Goal: Complete application form: Complete application form

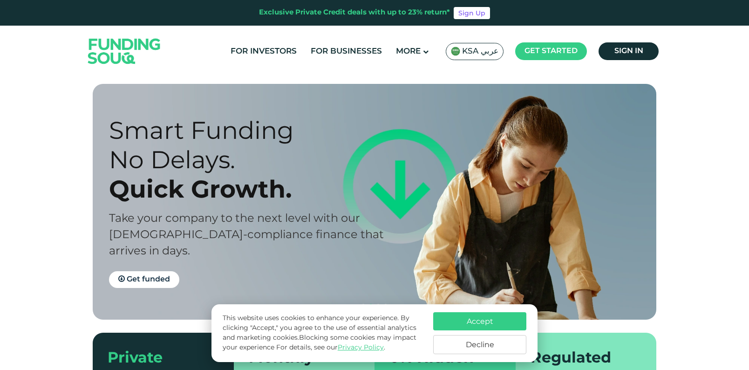
scroll to position [6, 0]
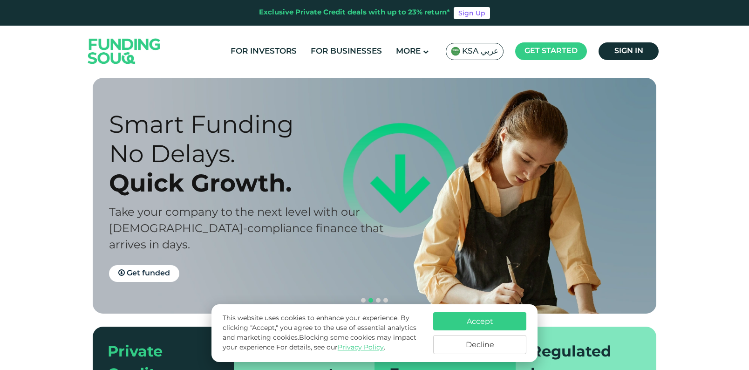
click at [482, 343] on button "Decline" at bounding box center [479, 344] width 93 height 19
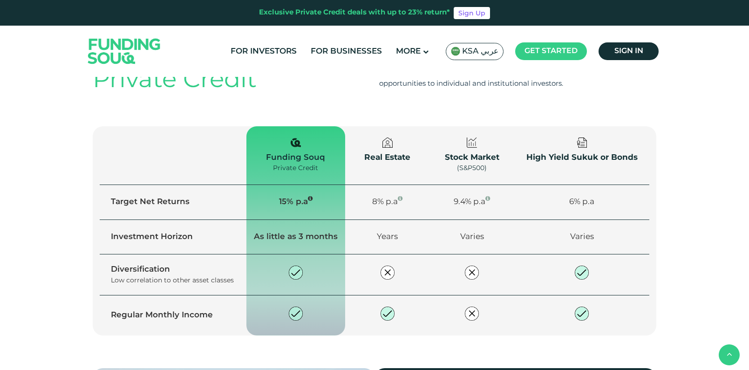
scroll to position [1120, 0]
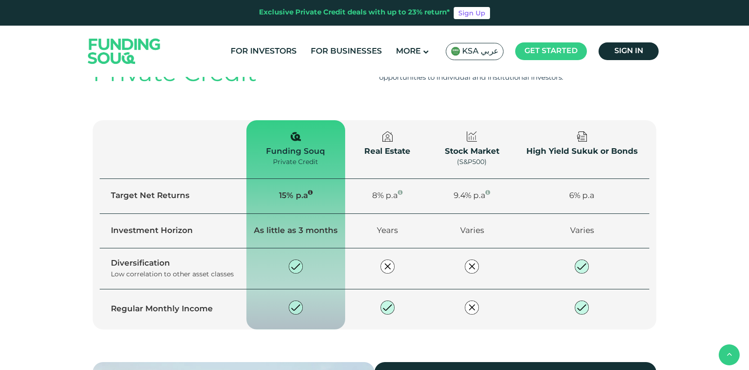
type tc-range-slider "4"
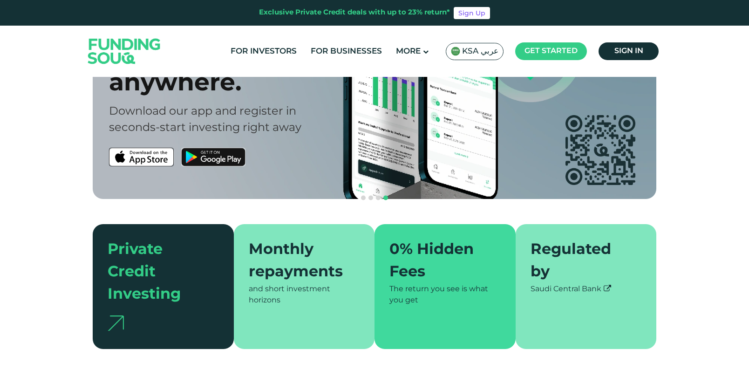
scroll to position [0, 0]
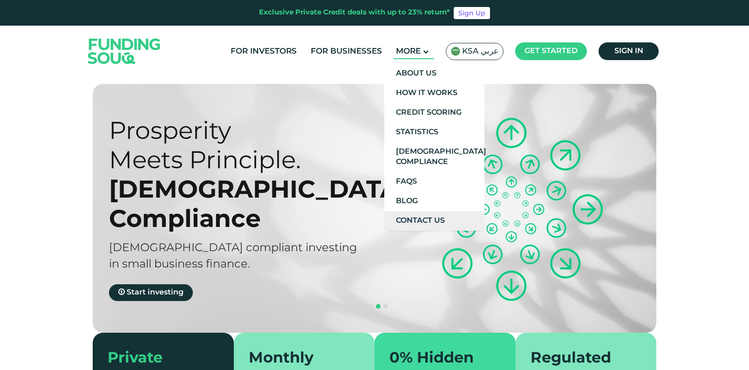
click at [425, 219] on link "Contact Us" at bounding box center [434, 221] width 100 height 20
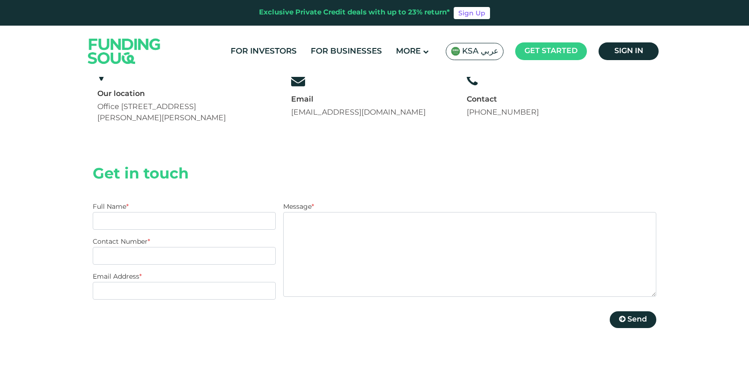
scroll to position [12, 0]
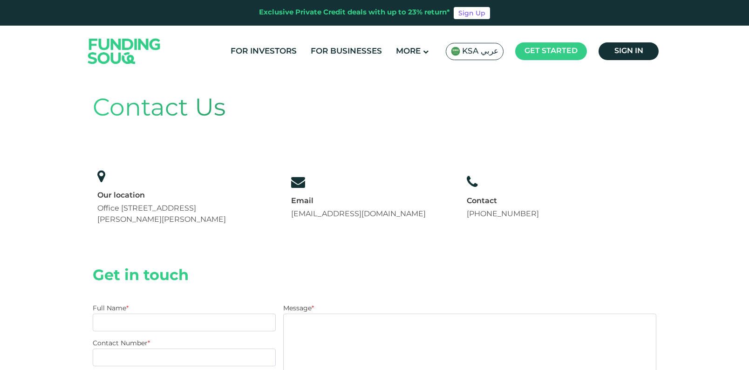
click at [501, 214] on link "+966 8001240366" at bounding box center [503, 214] width 72 height 7
drag, startPoint x: 541, startPoint y: 212, endPoint x: 476, endPoint y: 216, distance: 64.9
click at [476, 216] on div "Contact +966 8001240366" at bounding box center [503, 197] width 82 height 55
copy link "+966 8001240366"
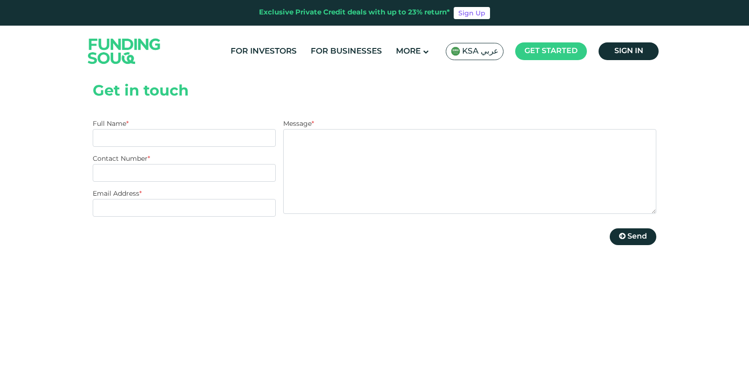
scroll to position [158, 0]
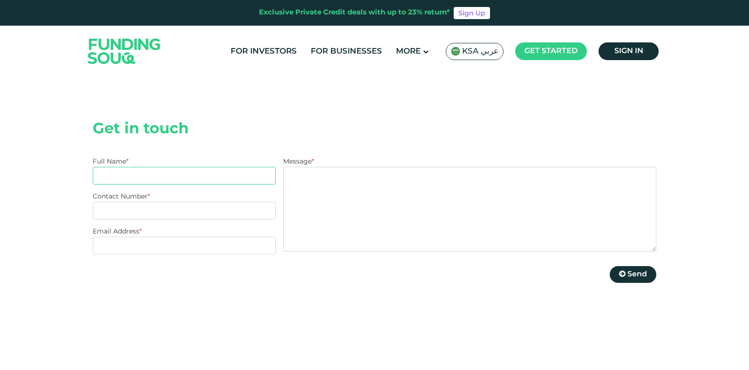
type input "ش"
type input "Anas Hamdy"
click at [238, 144] on form "Get in touch Full Name * Anas Hamdy Contact Number * Email Address * Message * …" at bounding box center [375, 208] width 564 height 175
click at [157, 215] on input "Contact Number *" at bounding box center [184, 211] width 183 height 18
click at [35, 177] on div "Contact Us Our location Office 14, Floor 2, Uthman Ibn Affan Rd, Al Izdihar, Ri…" at bounding box center [374, 216] width 749 height 596
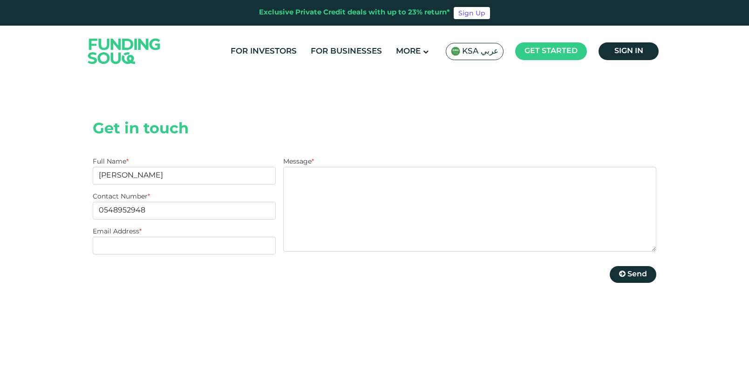
click at [226, 274] on div "Full Name * Anas Hamdy Contact Number * 0548952948 Email Address *" at bounding box center [184, 226] width 183 height 138
click at [219, 214] on input "0548952948" at bounding box center [184, 211] width 183 height 18
click at [374, 206] on textarea "Message *" at bounding box center [469, 209] width 373 height 85
click at [60, 175] on div "Contact Us Our location Office 14, Floor 2, Uthman Ibn Affan Rd, Al Izdihar, Ri…" at bounding box center [374, 216] width 749 height 596
click at [178, 171] on input "Anas Hamdy" at bounding box center [184, 176] width 183 height 18
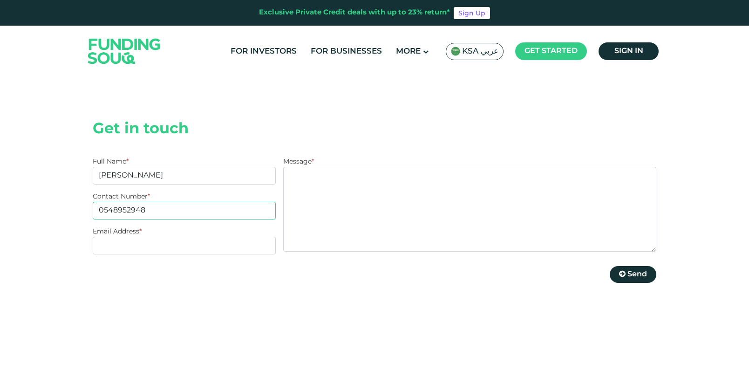
click at [244, 213] on input "0548952948" at bounding box center [184, 211] width 183 height 18
type input "0548952948awedsefdsrfg"
click at [393, 226] on textarea "Message *" at bounding box center [469, 209] width 373 height 85
type textarea "s"
type textarea "اريد التعرف على خدمات التمويل"
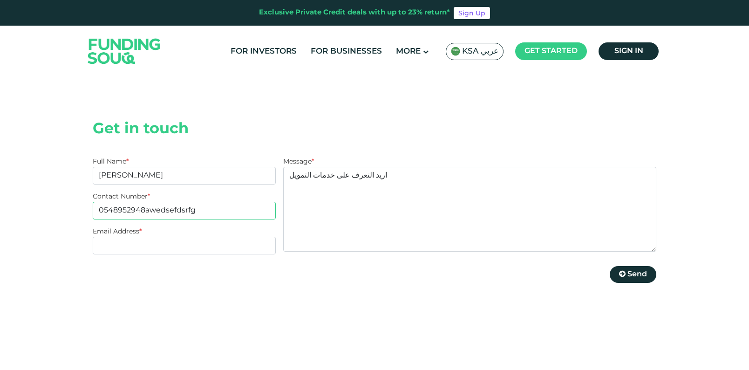
click at [213, 211] on input "0548952948awedsefdsrfg" at bounding box center [184, 211] width 183 height 18
drag, startPoint x: 198, startPoint y: 212, endPoint x: 190, endPoint y: 212, distance: 7.5
click at [165, 210] on input "0548952948awedsefdsrfg" at bounding box center [184, 211] width 183 height 18
click at [211, 213] on input "0548952948awedsefdsrfg" at bounding box center [184, 211] width 183 height 18
click at [224, 206] on input "0548952948awedsefdsrfg" at bounding box center [184, 211] width 183 height 18
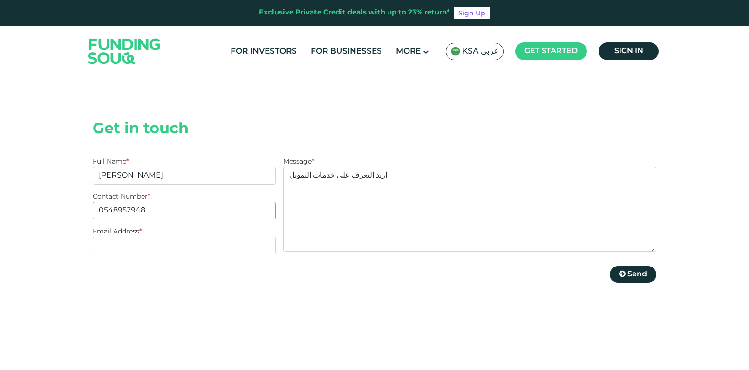
type input "0548952948"
click at [149, 244] on input "Email Address *" at bounding box center [184, 246] width 183 height 18
type input "ش"
type input "a.hamdy@spectech.net.sa"
click at [364, 208] on textarea "اريد التعرف على خدمات التمويل" at bounding box center [469, 209] width 373 height 85
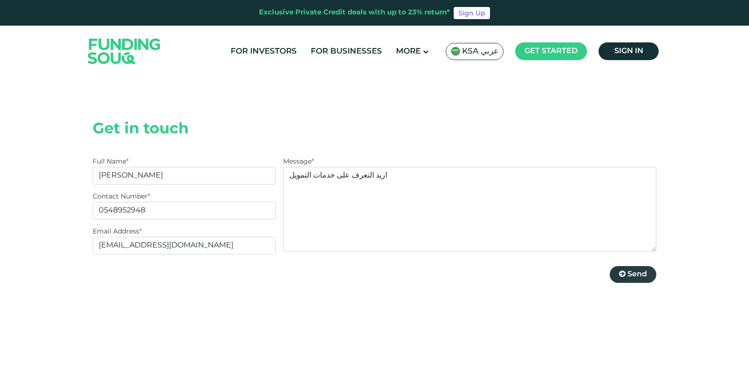
click at [626, 274] on button "Send" at bounding box center [633, 274] width 47 height 17
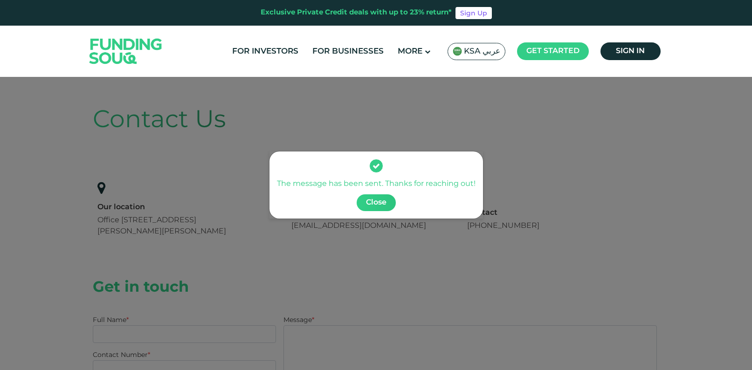
click at [383, 204] on span "Close" at bounding box center [376, 202] width 21 height 7
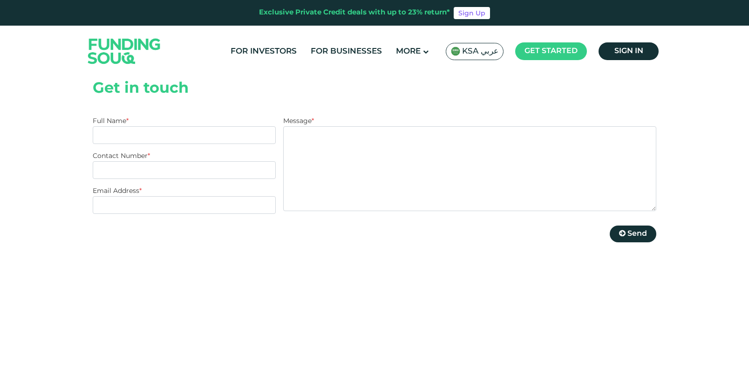
scroll to position [39, 0]
